Goal: Information Seeking & Learning: Learn about a topic

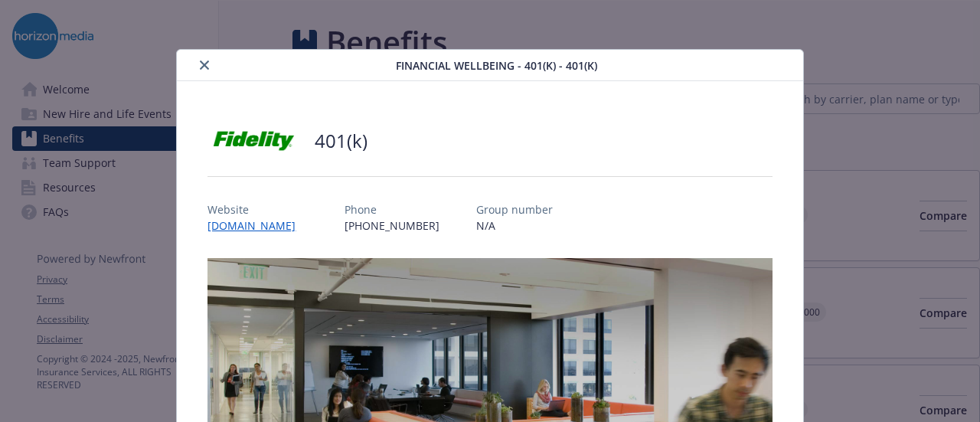
scroll to position [46, 0]
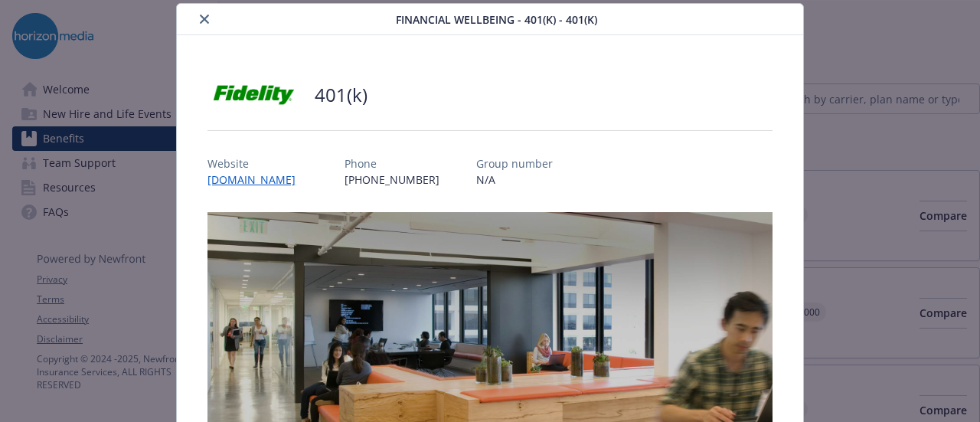
click at [201, 27] on button "close" at bounding box center [204, 19] width 18 height 18
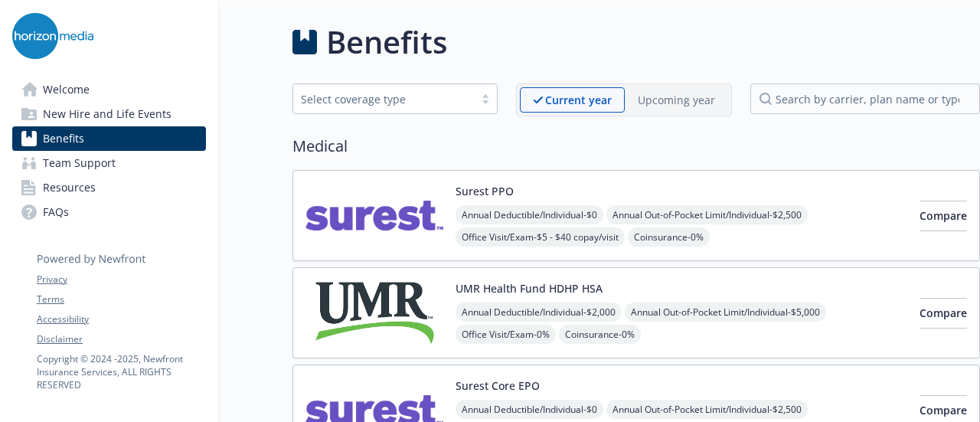
click at [204, 4] on div "Welcome New Hire and Life Events Benefits Team Support Resources FAQs Privacy T…" at bounding box center [109, 128] width 218 height 254
